Goal: Information Seeking & Learning: Check status

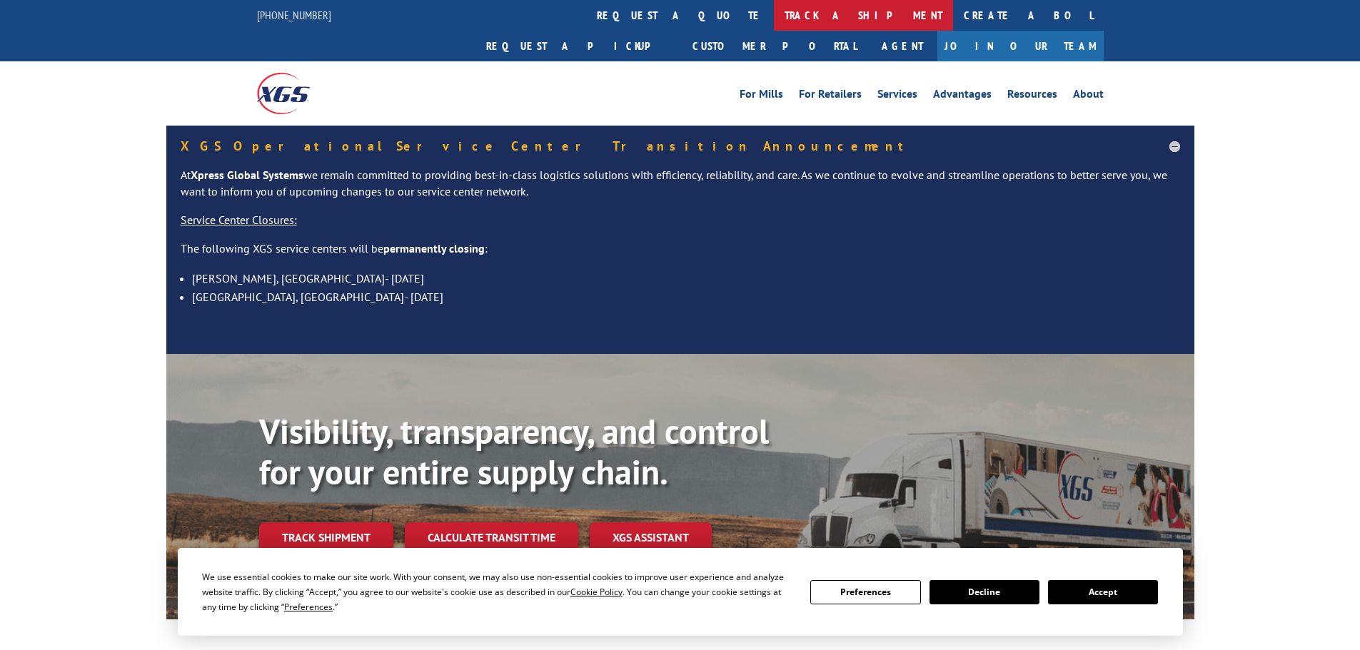
click at [774, 11] on link "track a shipment" at bounding box center [863, 15] width 179 height 31
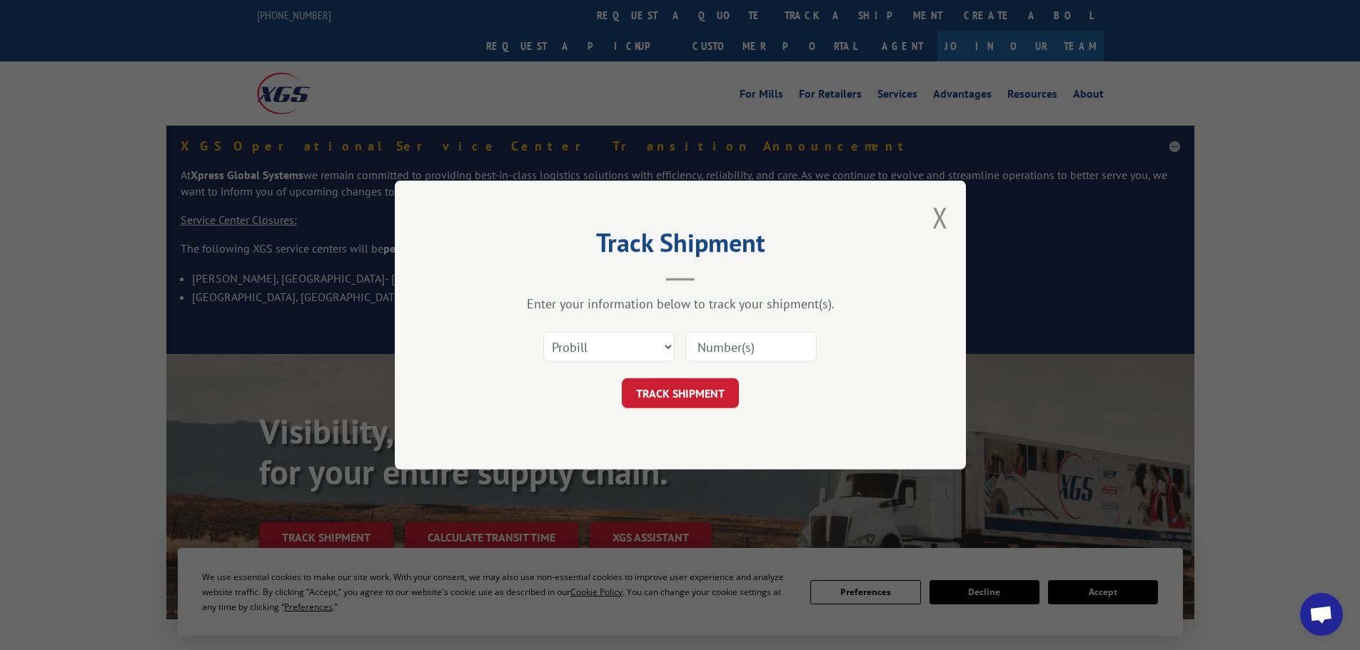
paste input "14446495"
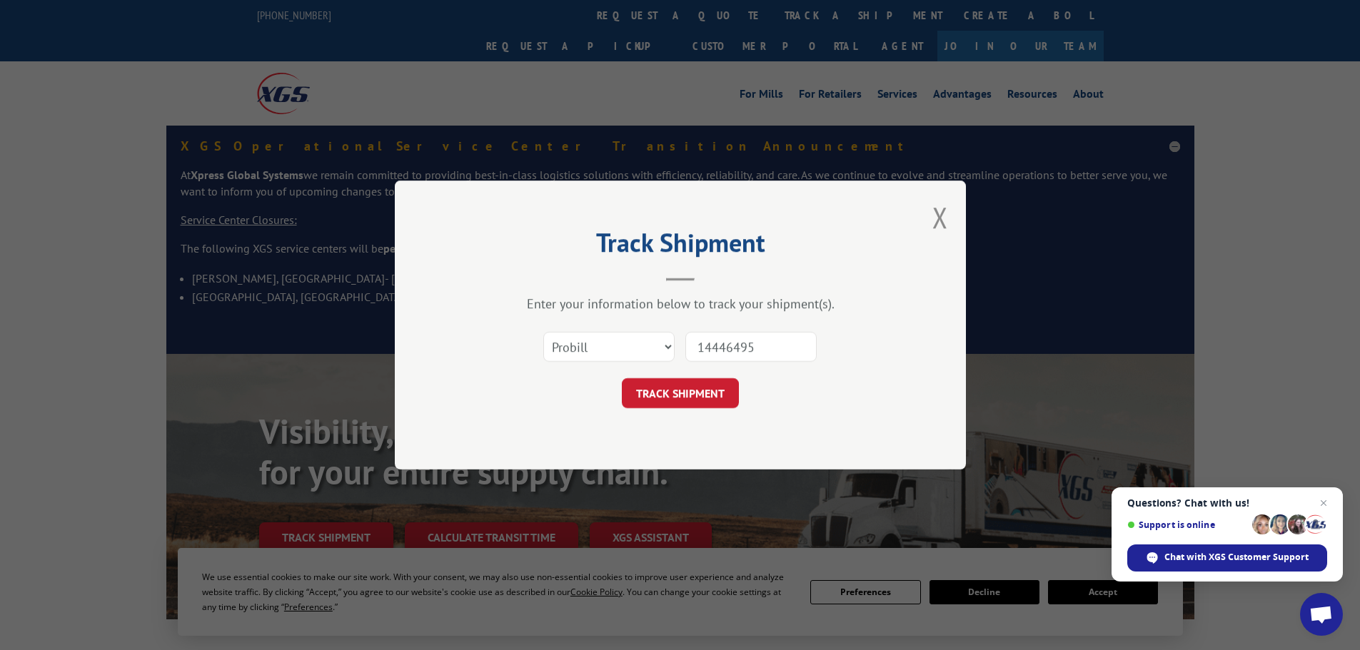
type input "14446495"
click at [662, 407] on button "TRACK SHIPMENT" at bounding box center [680, 393] width 117 height 30
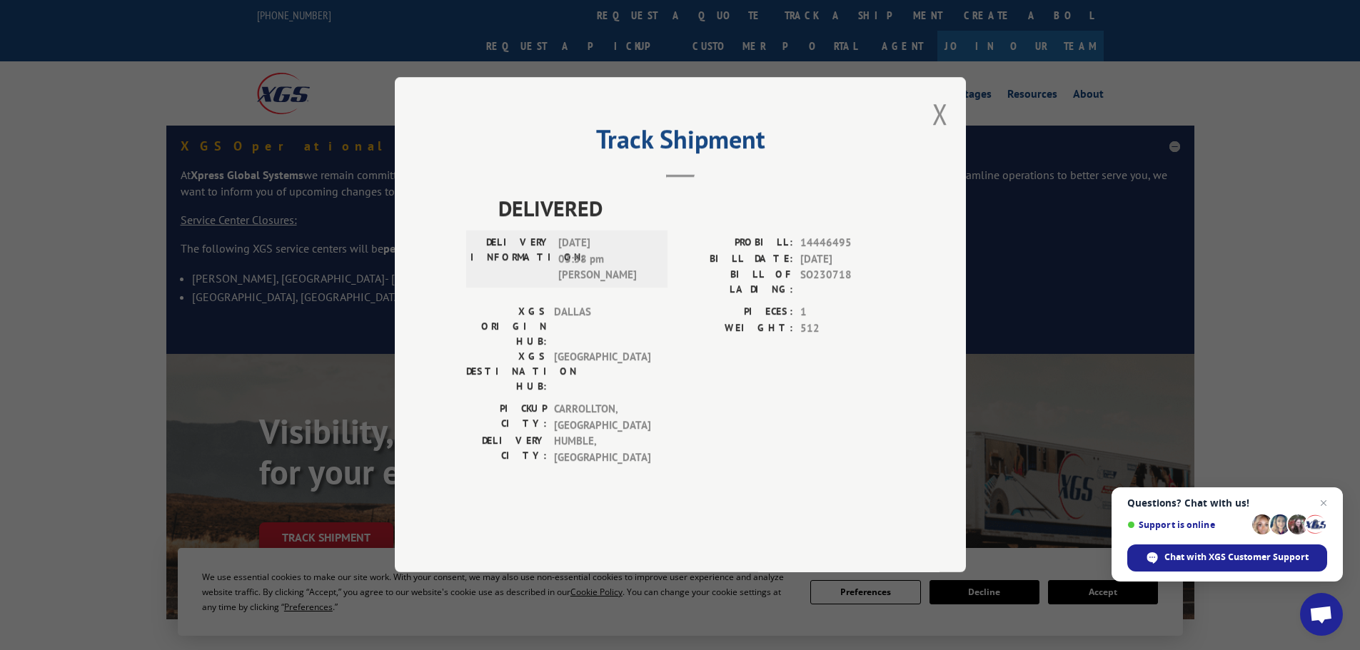
click at [936, 133] on button "Close modal" at bounding box center [940, 114] width 16 height 38
